Goal: Task Accomplishment & Management: Manage account settings

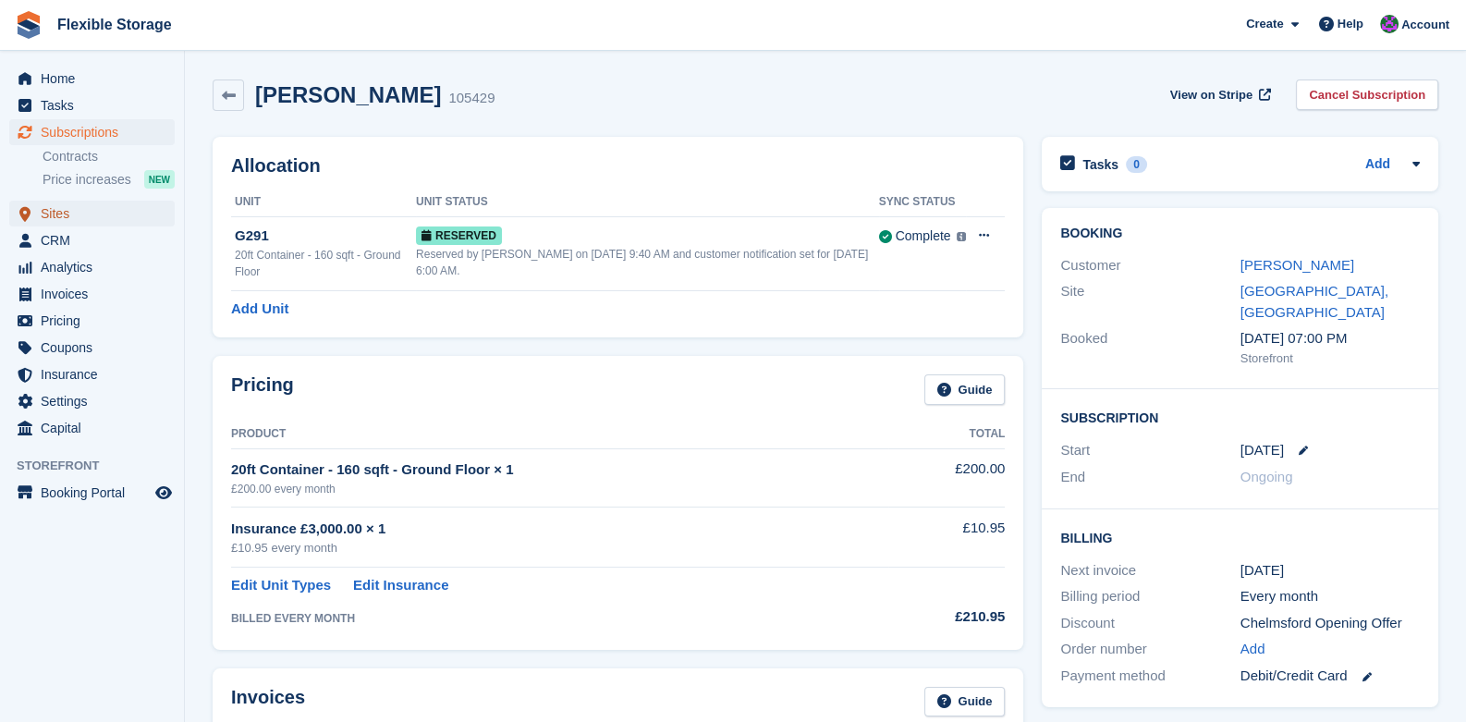
click at [60, 215] on span "Sites" at bounding box center [96, 214] width 111 height 26
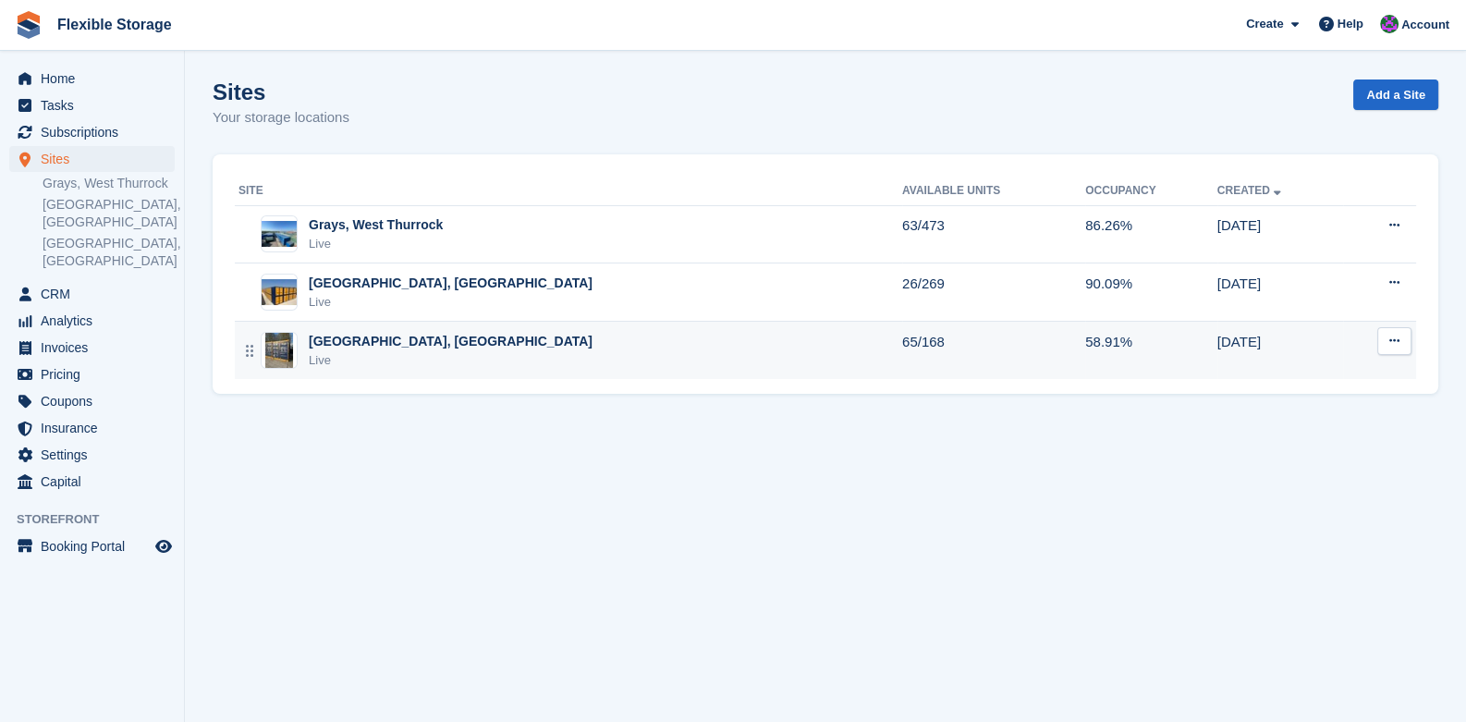
click at [358, 355] on div "Live" at bounding box center [451, 360] width 284 height 18
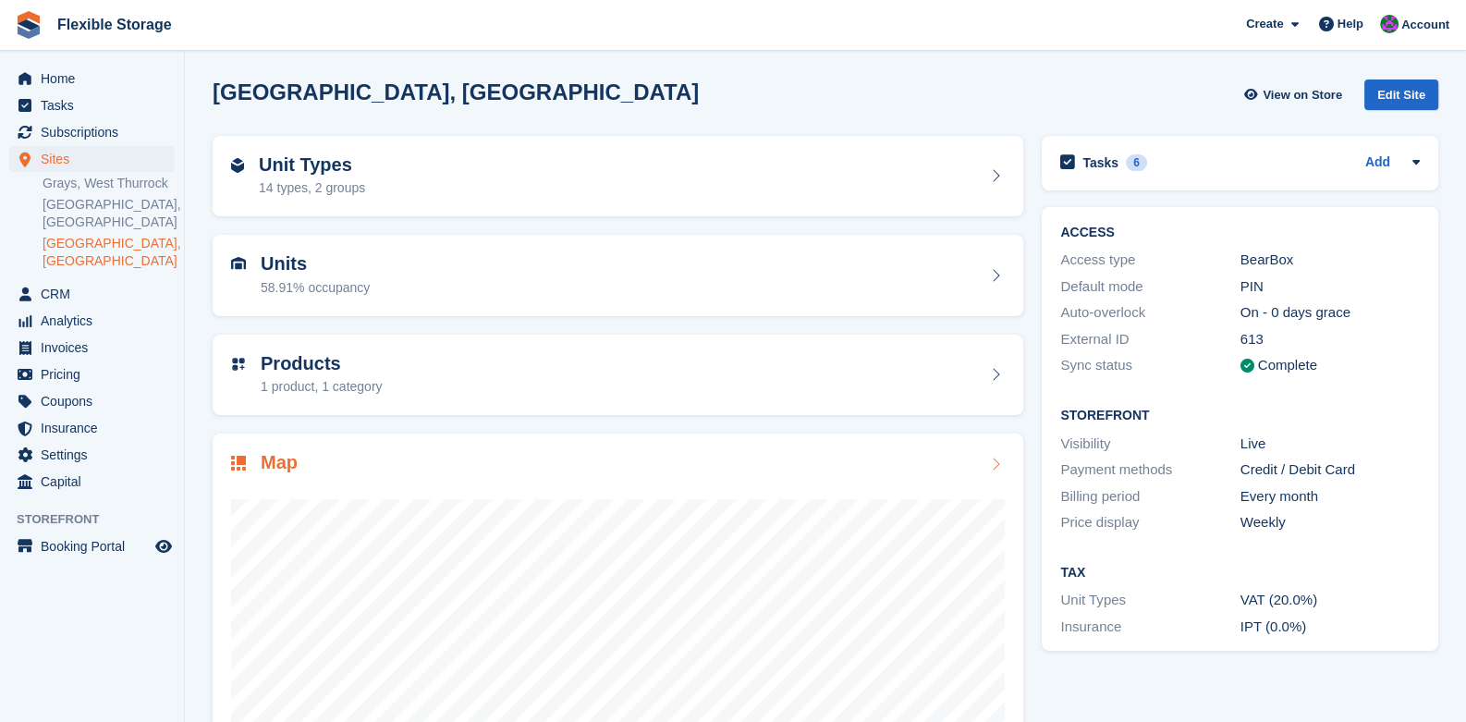
click at [989, 459] on icon at bounding box center [995, 464] width 18 height 15
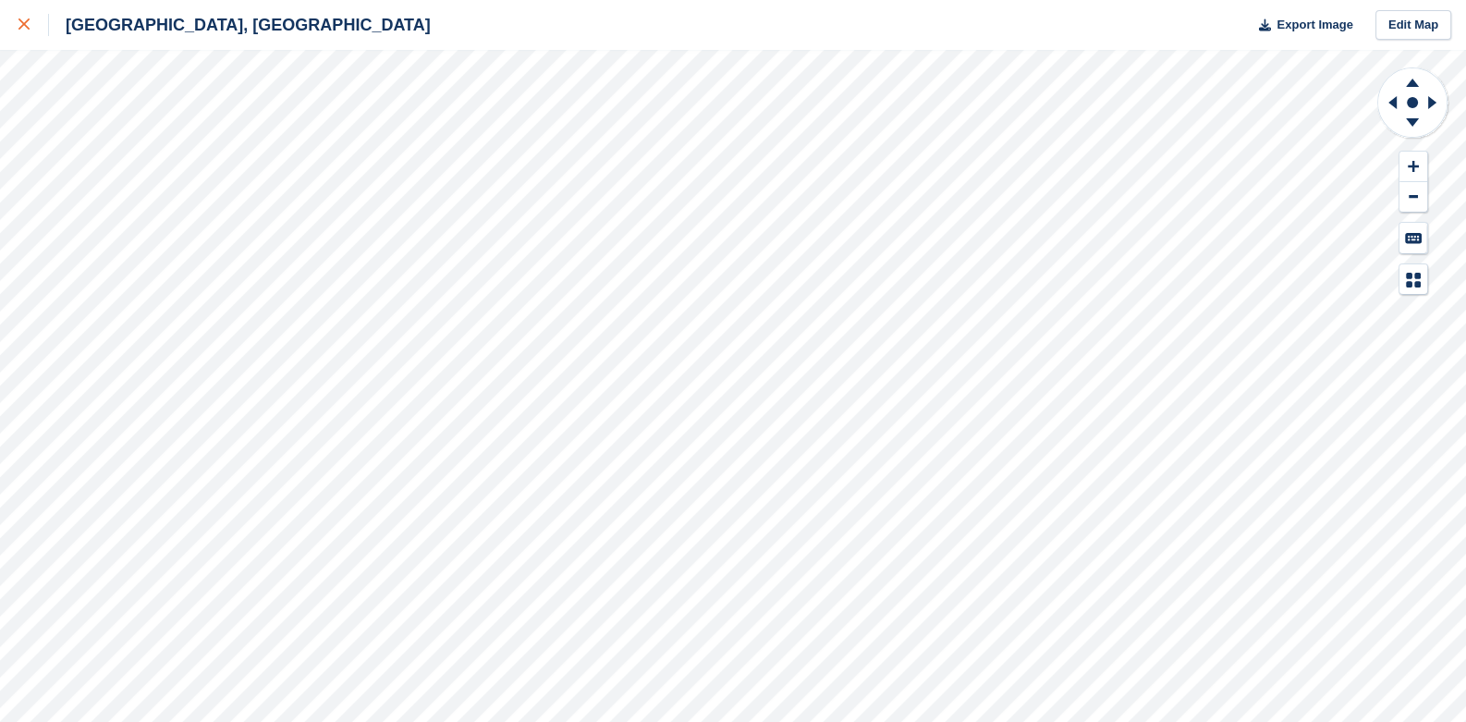
click at [32, 29] on div at bounding box center [33, 25] width 31 height 22
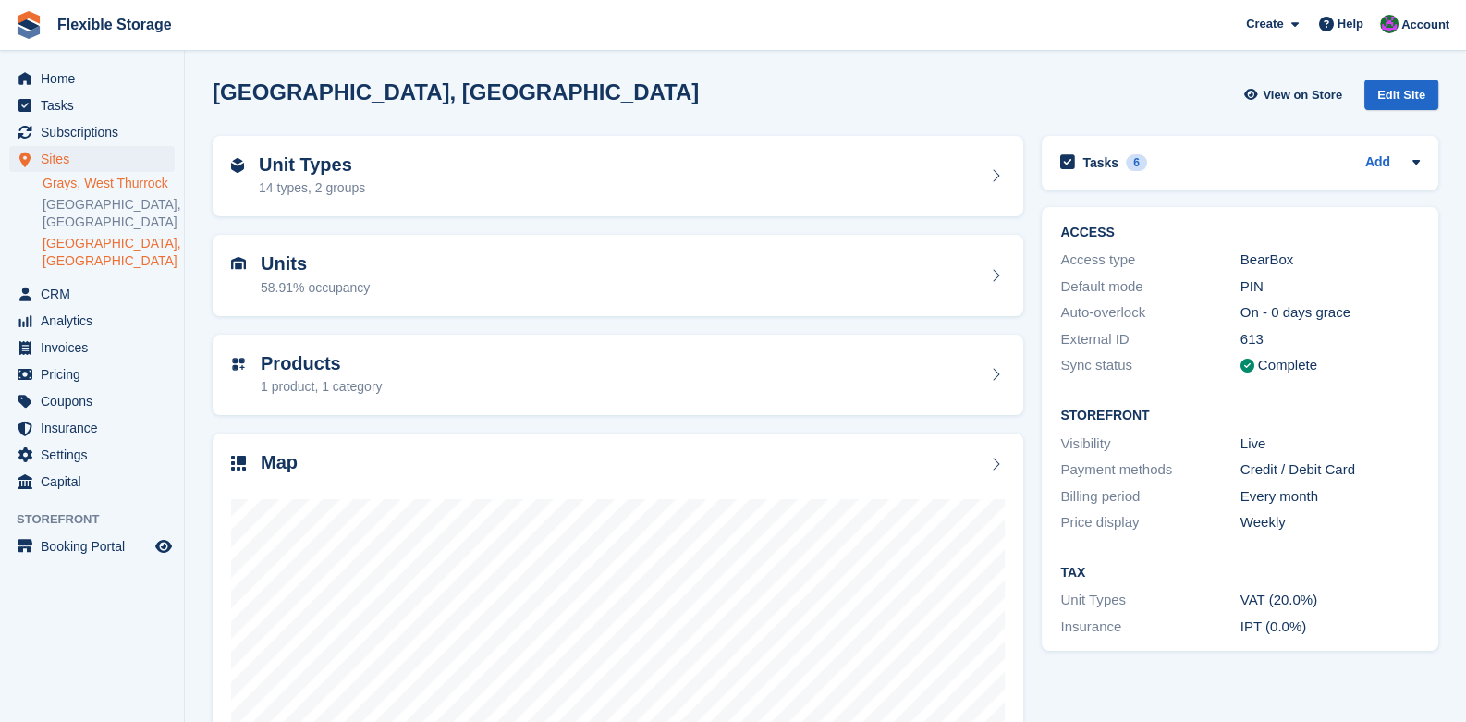
click at [98, 184] on link "Grays, West Thurrock" at bounding box center [109, 184] width 132 height 18
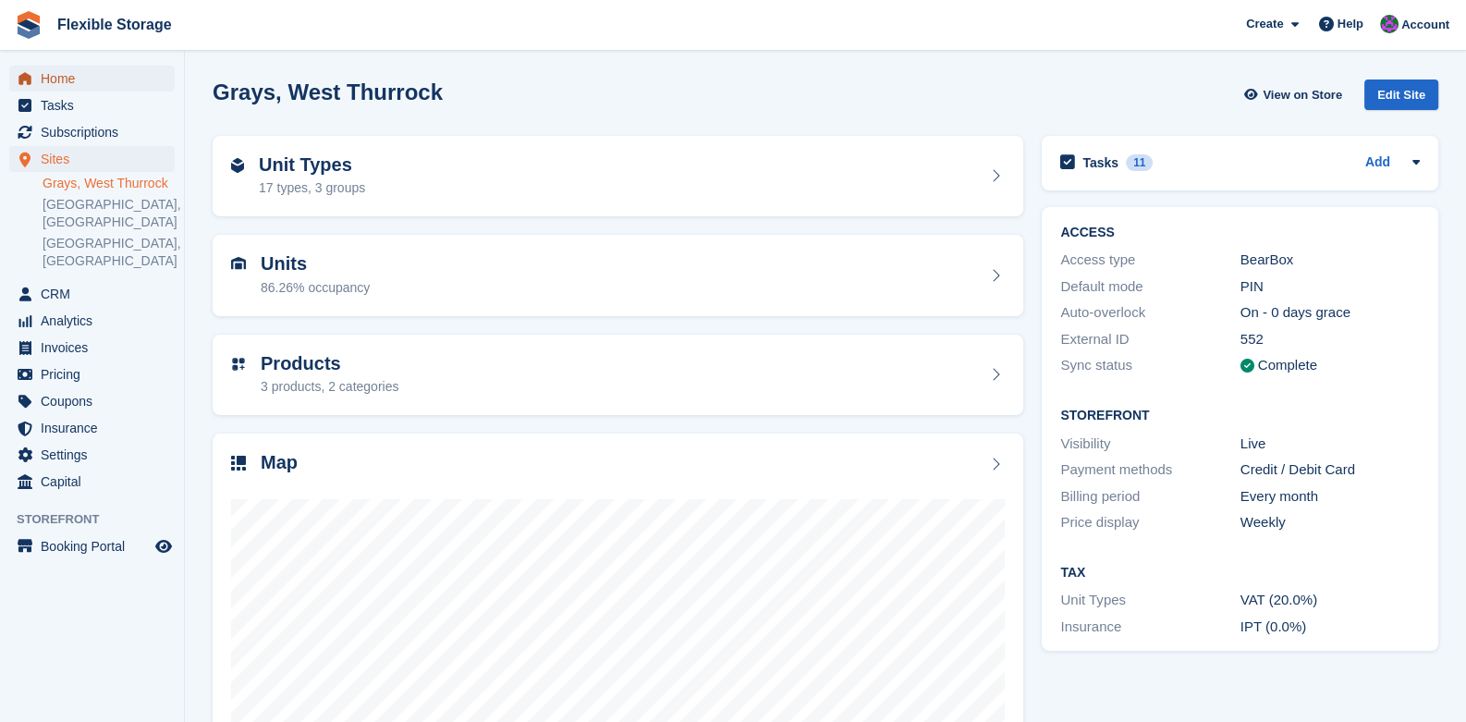
click at [42, 78] on span "Home" at bounding box center [96, 79] width 111 height 26
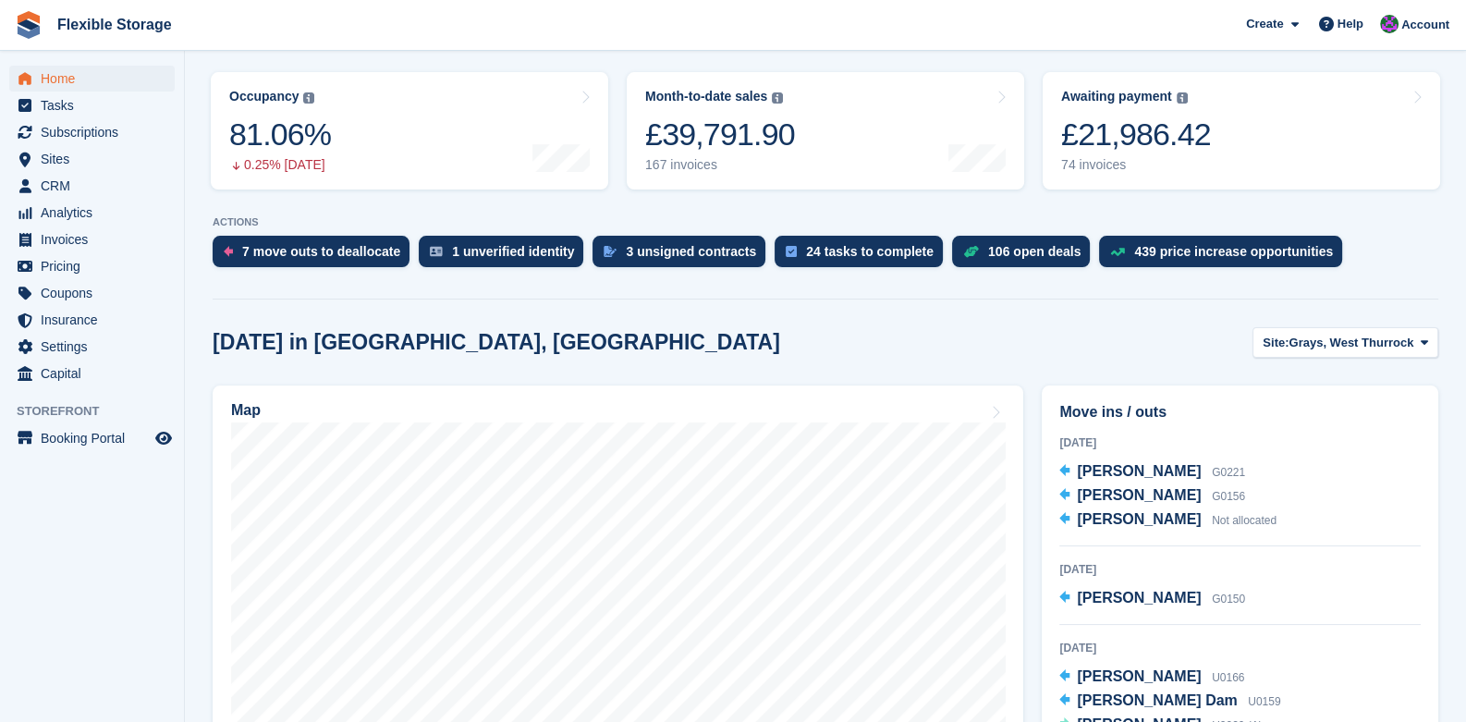
scroll to position [369, 0]
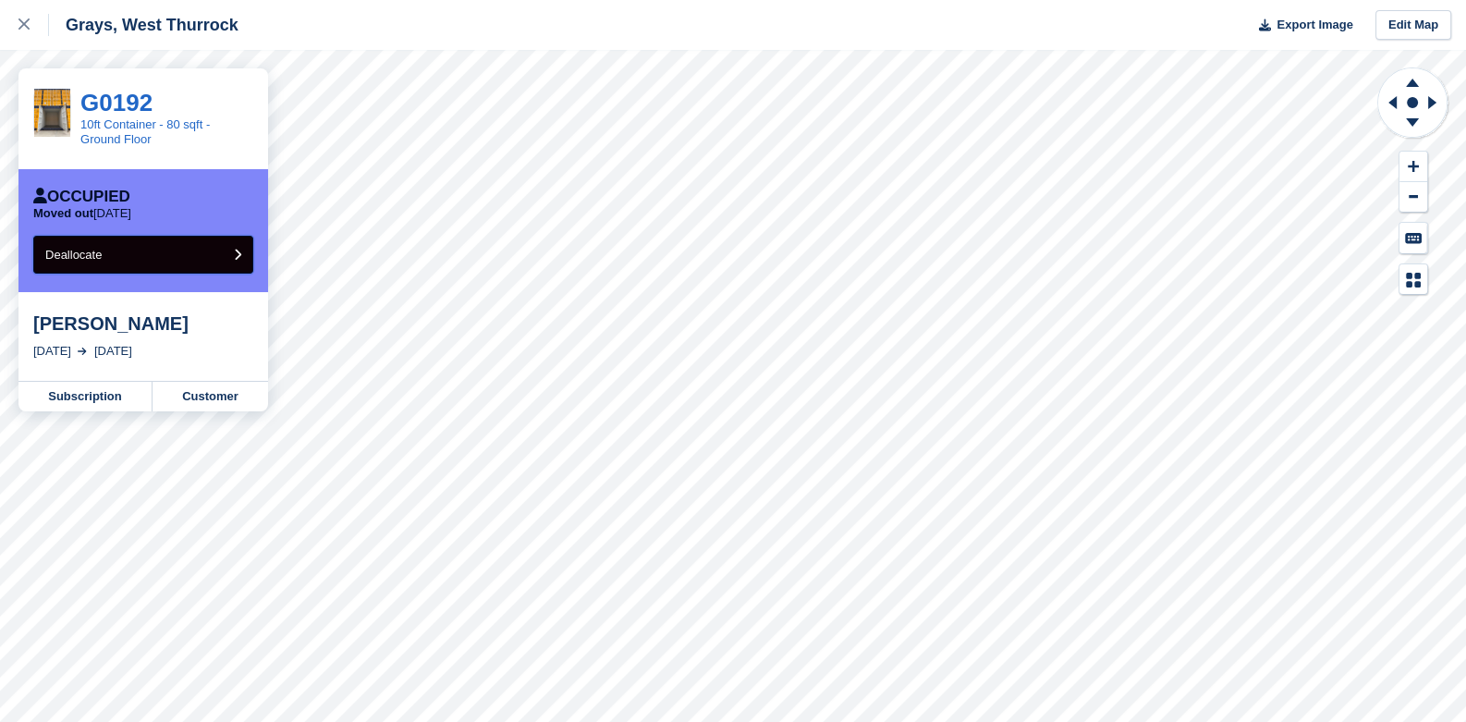
click at [171, 246] on button "Deallocate" at bounding box center [143, 255] width 220 height 38
click at [165, 251] on button "Deallocate" at bounding box center [143, 255] width 220 height 38
click at [184, 262] on button "Deallocate" at bounding box center [143, 255] width 220 height 38
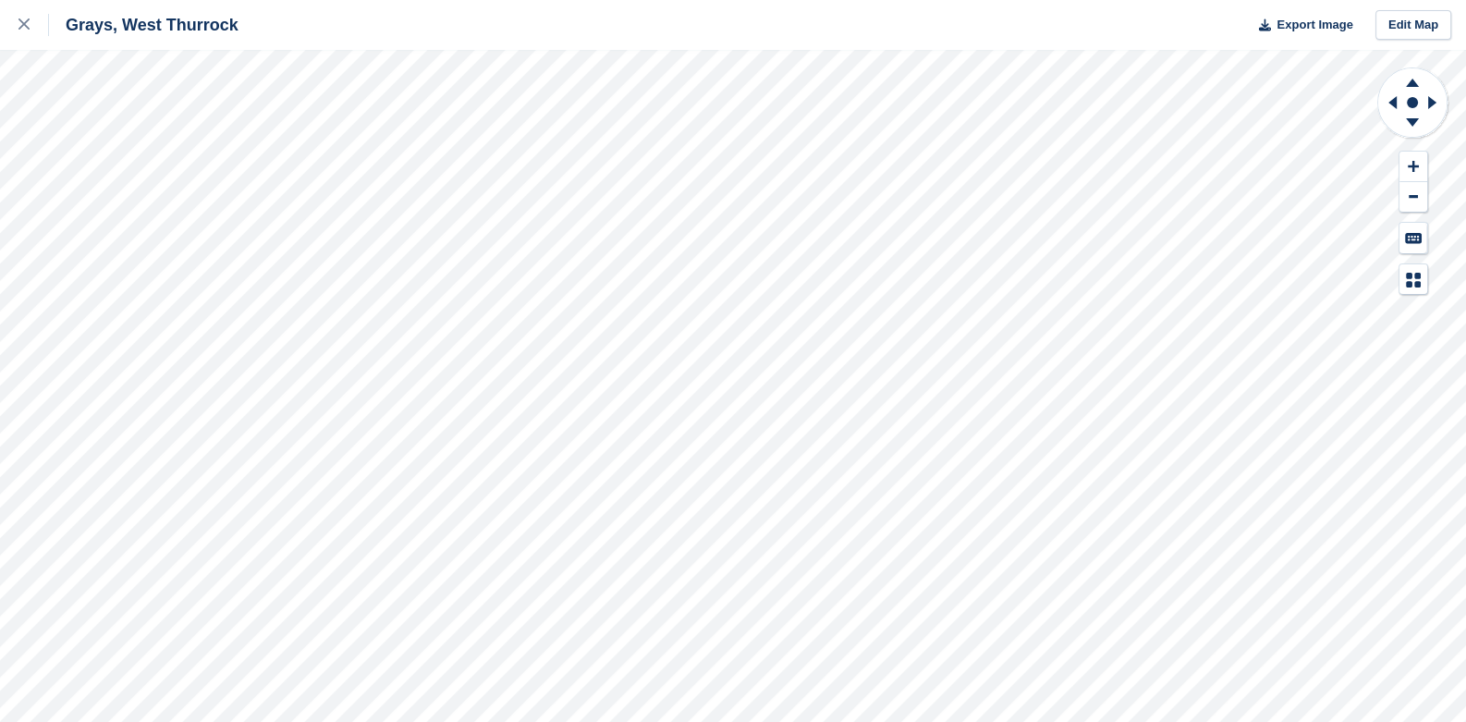
click at [265, 406] on div "Grays, West Thurrock Export Image Edit Map" at bounding box center [733, 361] width 1466 height 722
click at [27, 31] on div at bounding box center [33, 25] width 31 height 22
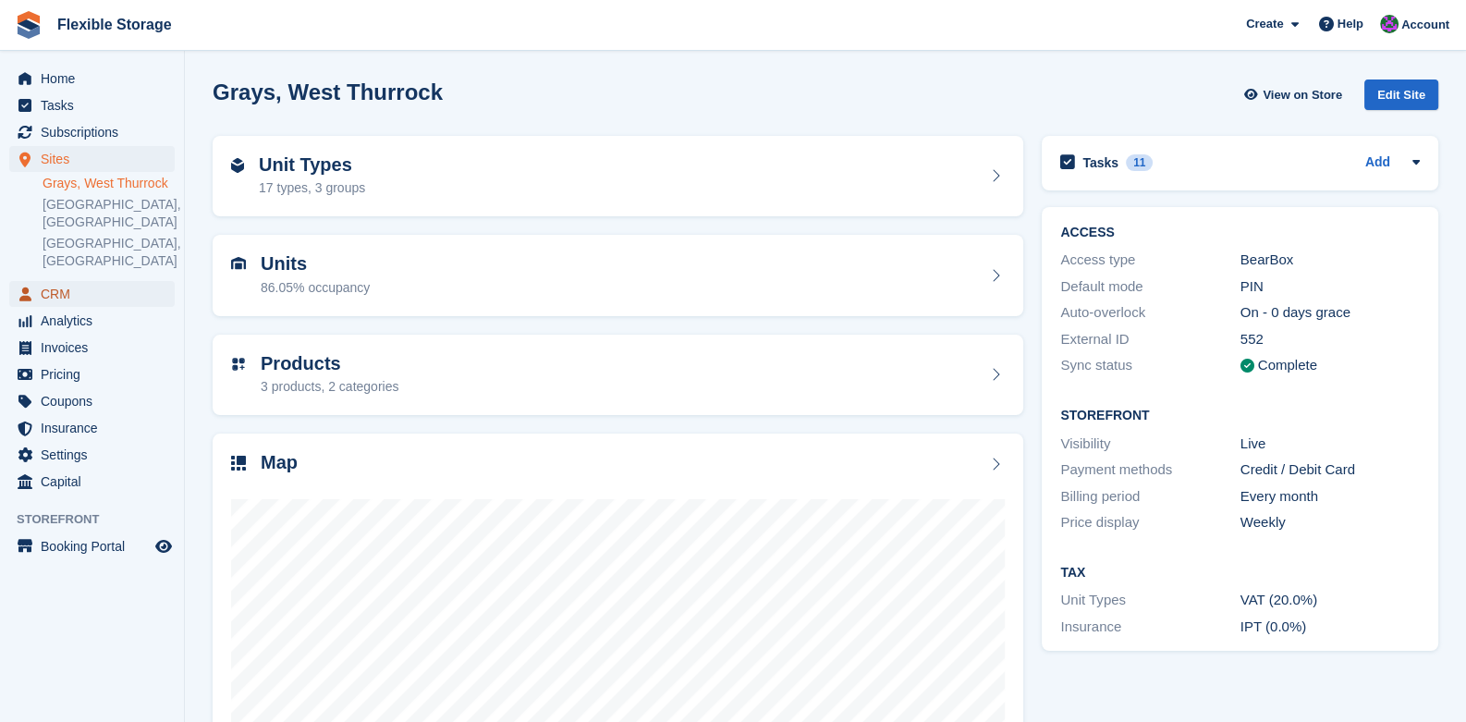
click at [47, 281] on span "CRM" at bounding box center [96, 294] width 111 height 26
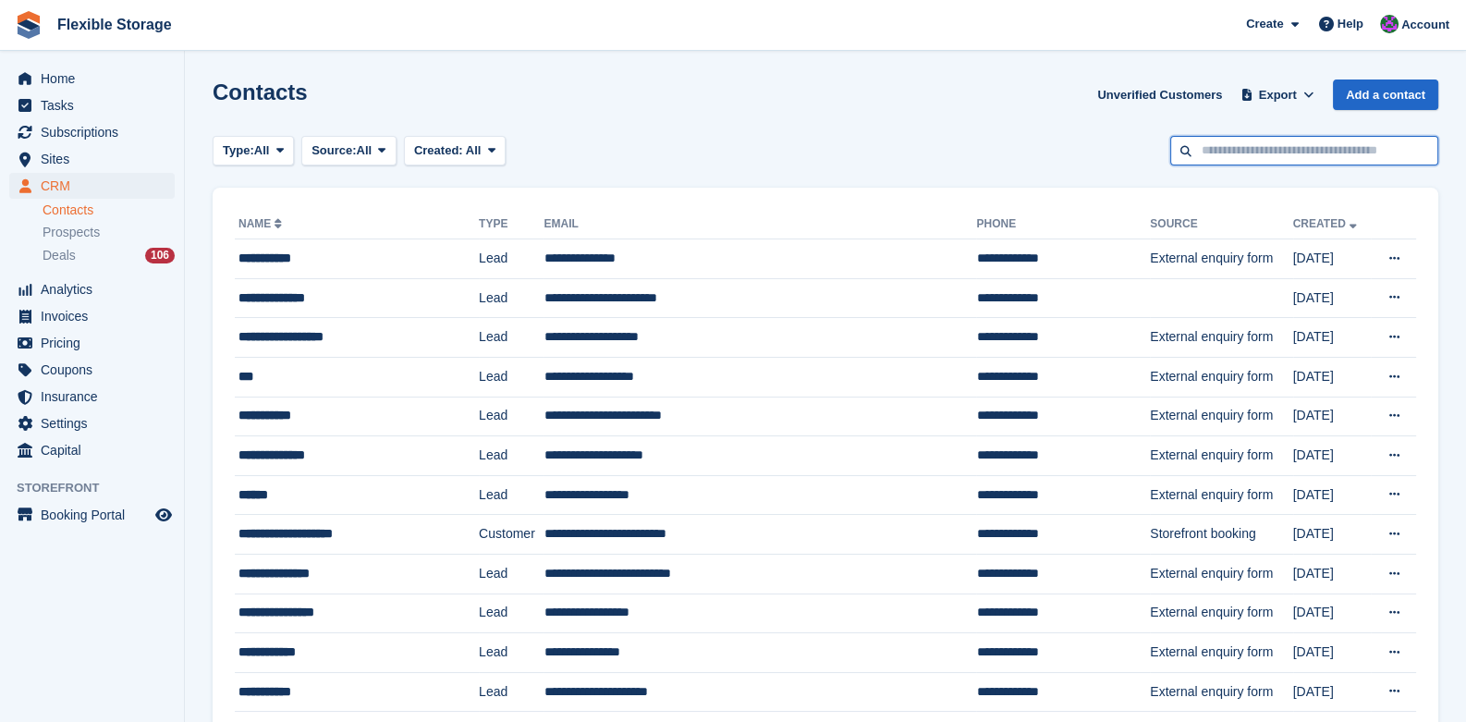
click at [1269, 155] on input "text" at bounding box center [1304, 151] width 268 height 31
type input "***"
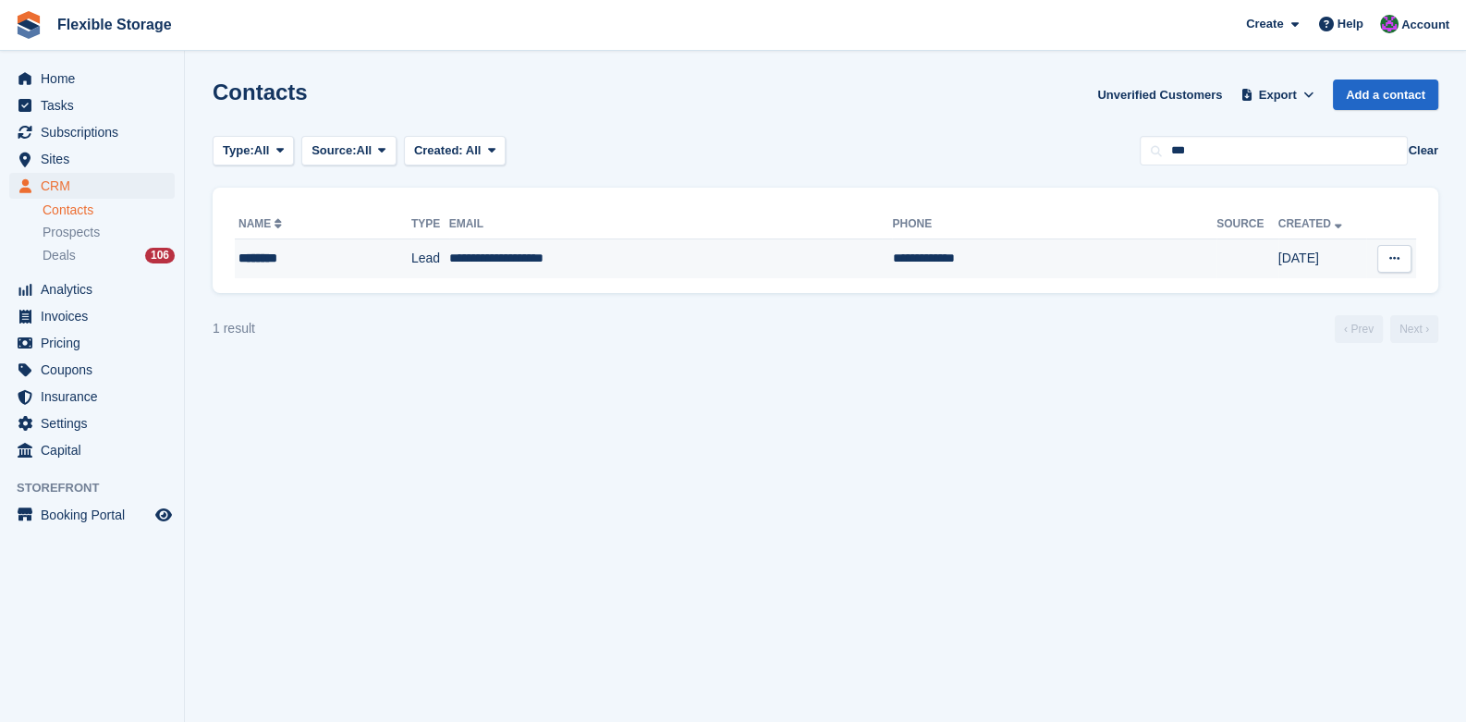
click at [1278, 268] on td "[DATE]" at bounding box center [1322, 258] width 88 height 39
